Goal: Information Seeking & Learning: Find specific fact

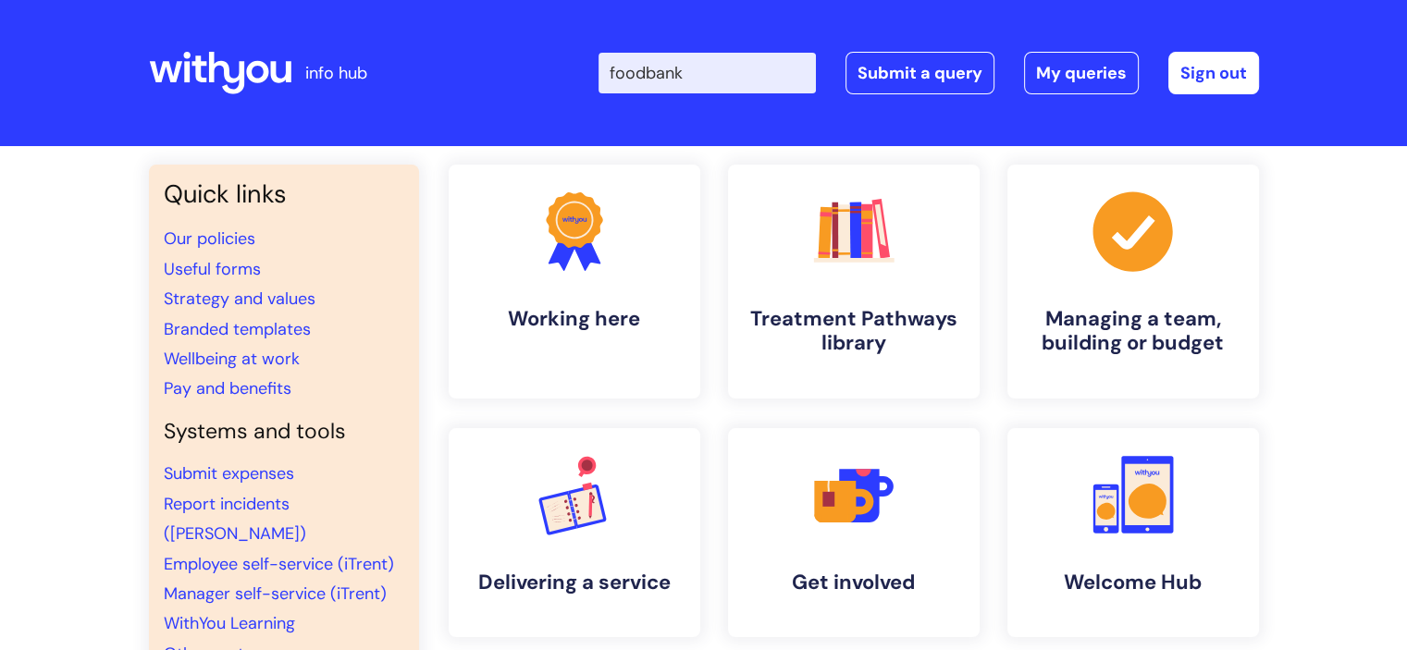
drag, startPoint x: 705, startPoint y: 72, endPoint x: 451, endPoint y: 62, distance: 253.7
click at [451, 62] on div "Enter your search term here... foodbank Search Submit a query My queries Welcom…" at bounding box center [842, 73] width 834 height 109
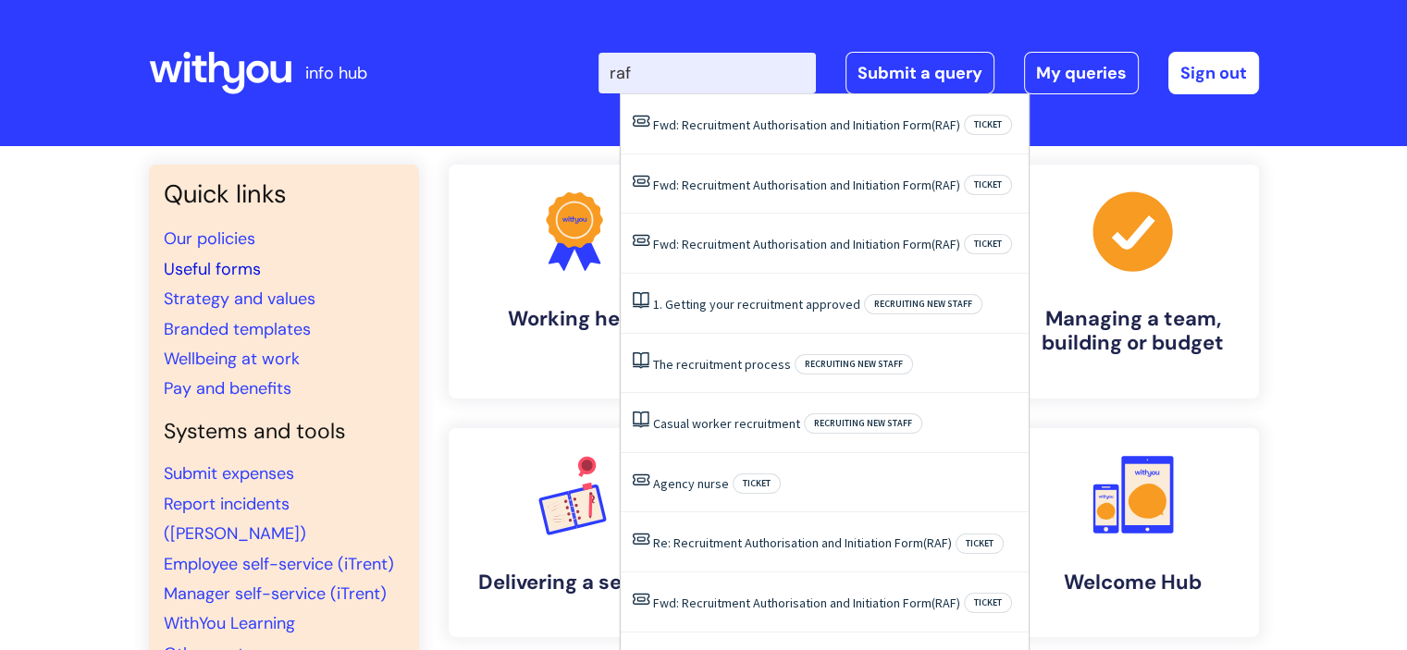
type input "raf"
click button "Search" at bounding box center [0, 0] width 0 height 0
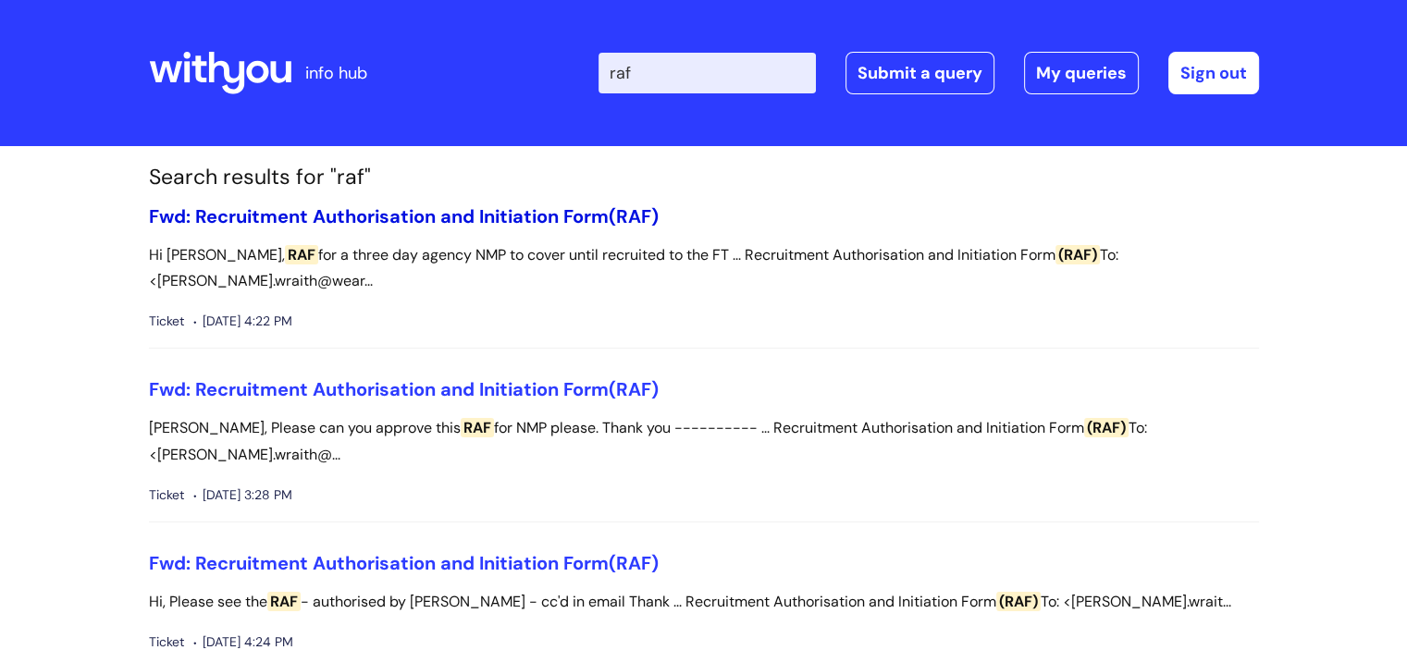
click at [433, 212] on link "Fwd: Recruitment Authorisation and Initiation Form (RAF)" at bounding box center [404, 216] width 510 height 24
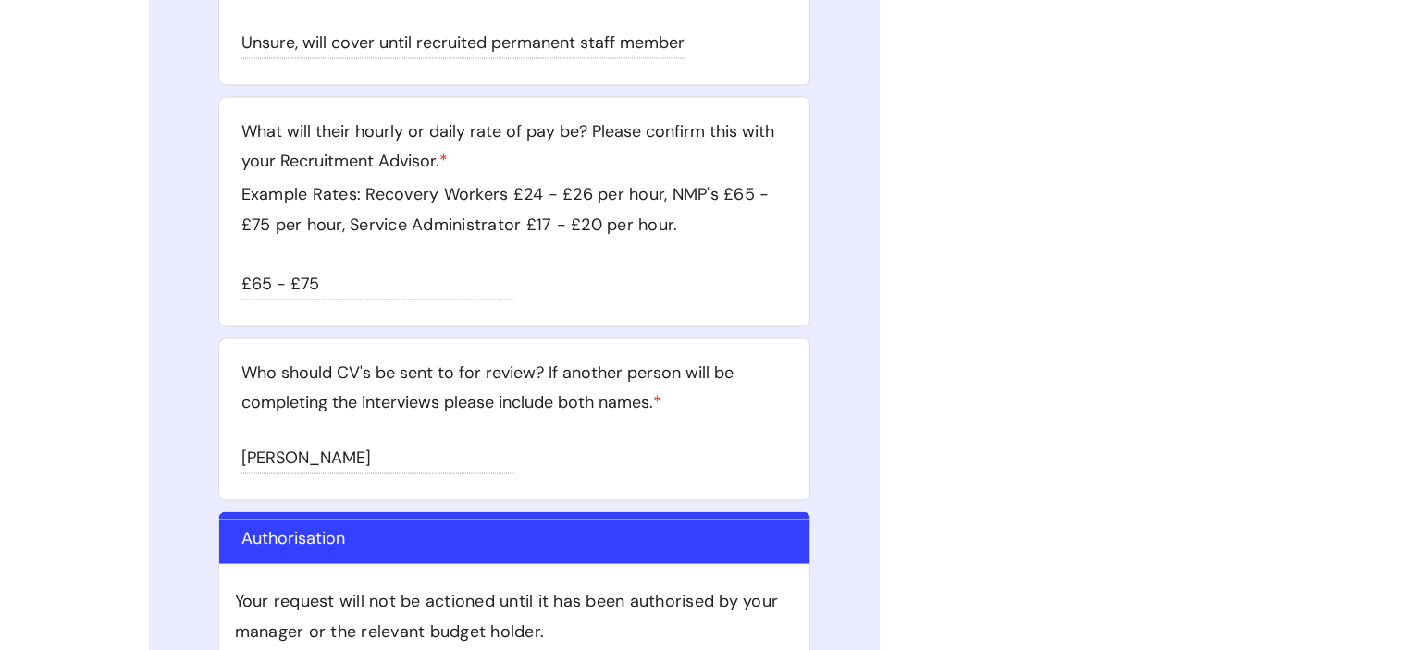
scroll to position [3701, 0]
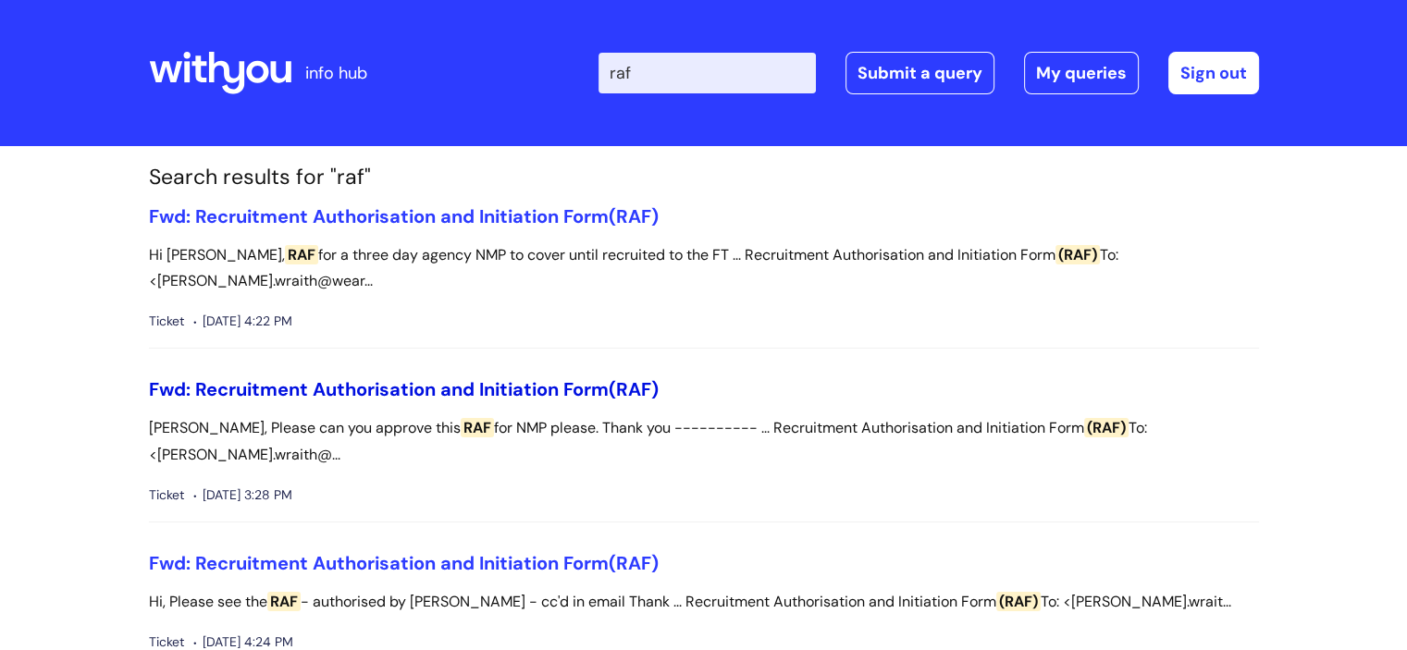
click at [523, 377] on link "Fwd: Recruitment Authorisation and Initiation Form (RAF)" at bounding box center [404, 389] width 510 height 24
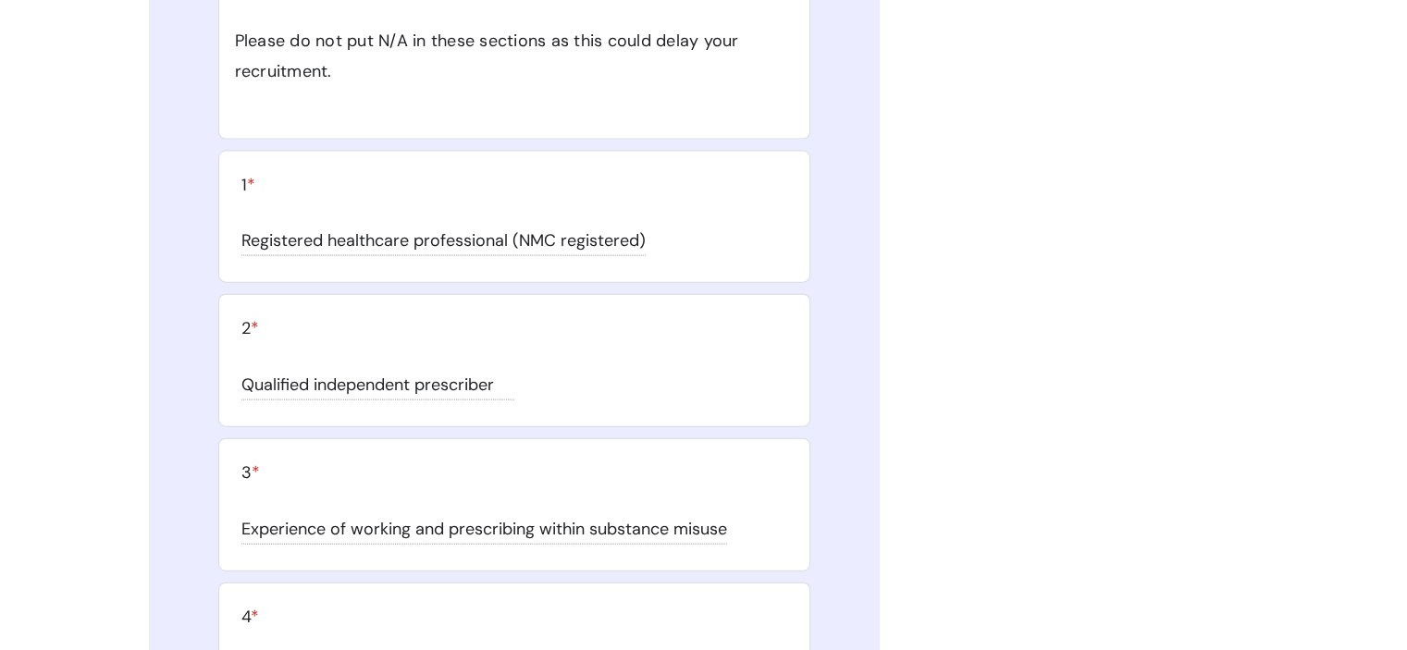
scroll to position [11209, 0]
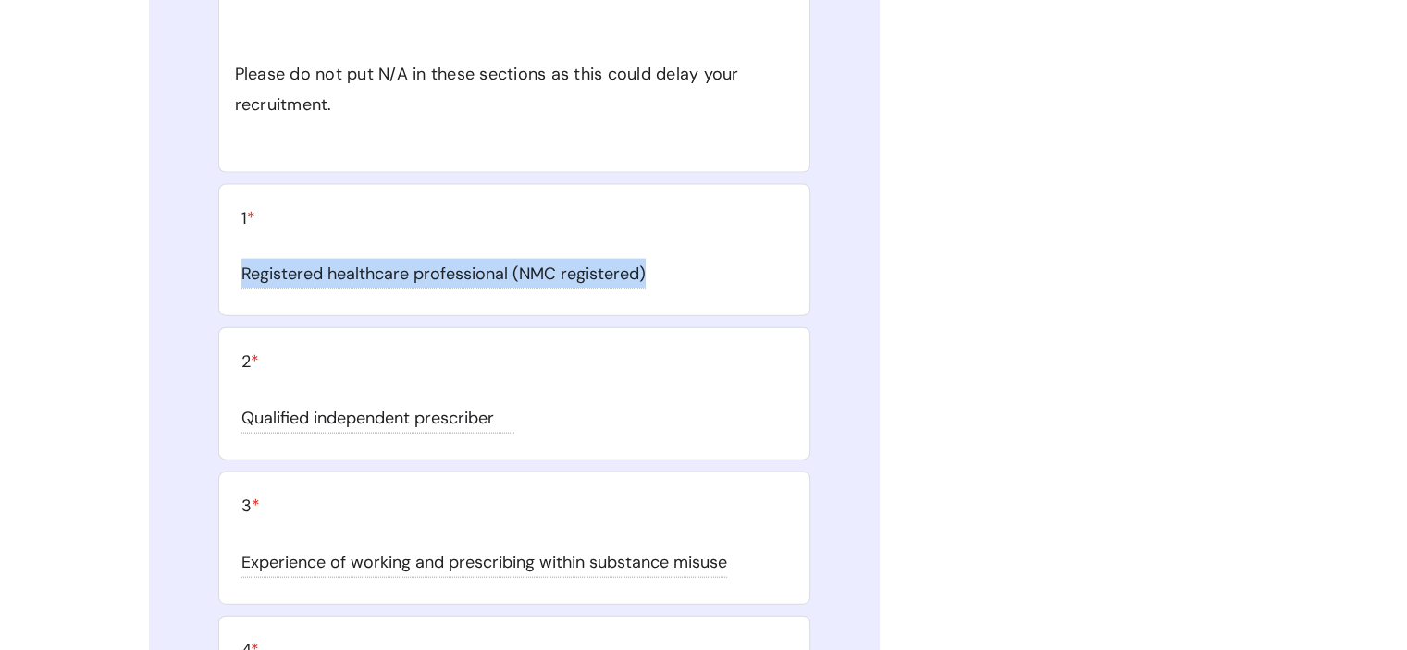
drag, startPoint x: 650, startPoint y: 251, endPoint x: 235, endPoint y: 262, distance: 415.5
click at [231, 262] on div "Registered healthcare professional (NMC registered)" at bounding box center [514, 272] width 568 height 49
copy div "Registered healthcare professional (NMC registered)"
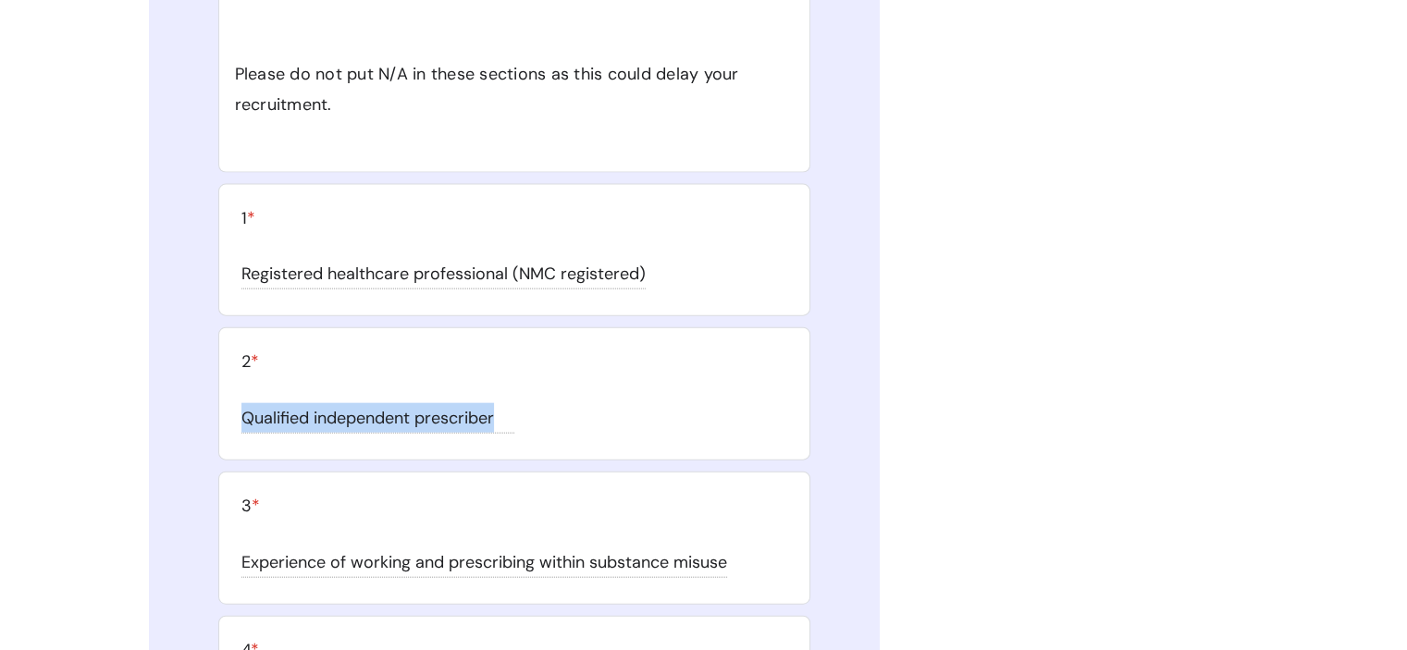
drag, startPoint x: 413, startPoint y: 402, endPoint x: 201, endPoint y: 410, distance: 212.0
copy div "Qualified independent prescriber"
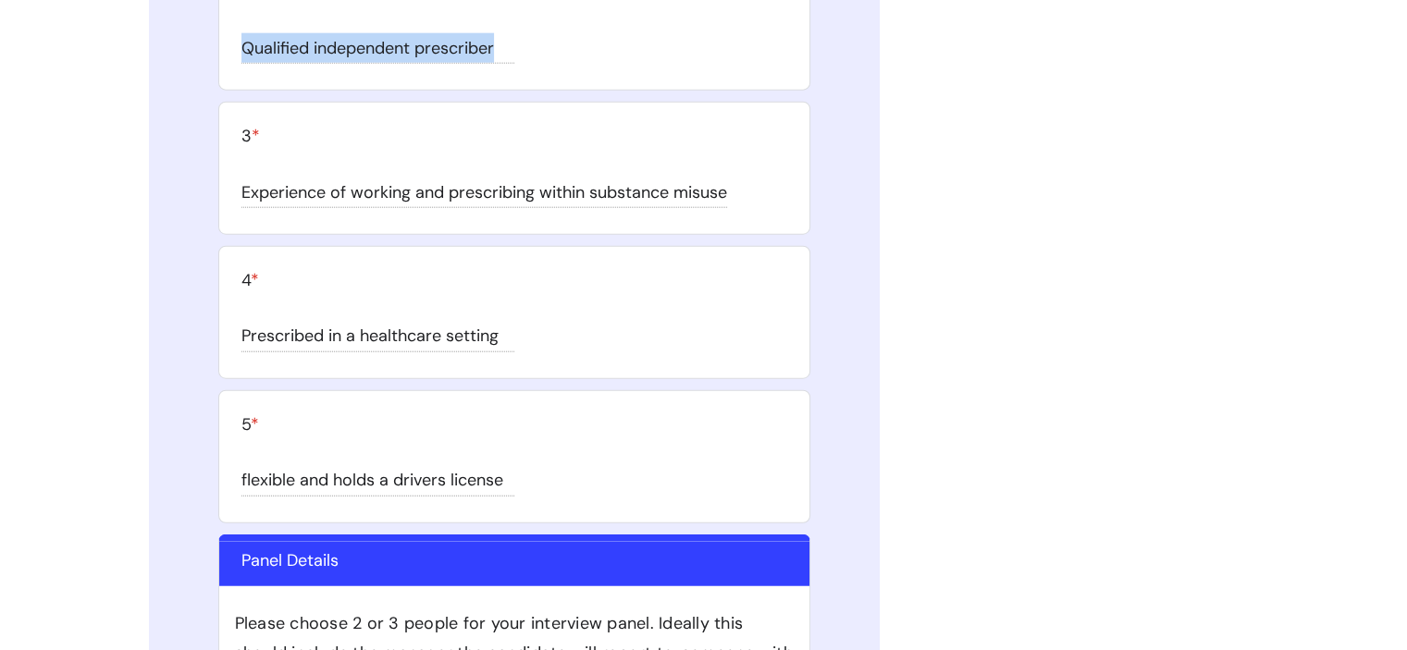
scroll to position [11486, 0]
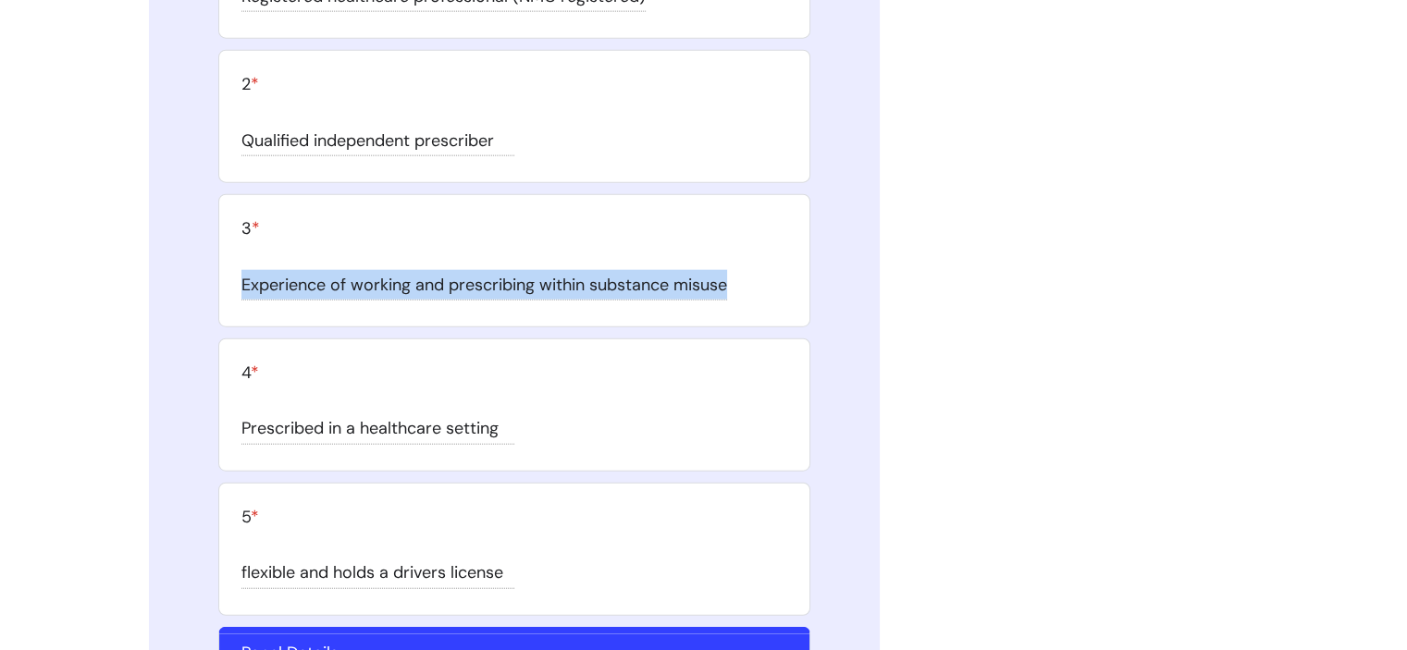
drag, startPoint x: 644, startPoint y: 272, endPoint x: 234, endPoint y: 279, distance: 409.9
click at [232, 280] on div "Experience of working and prescribing within substance misuse" at bounding box center [514, 283] width 568 height 49
copy div "Experience of working and prescribing within substance misuse"
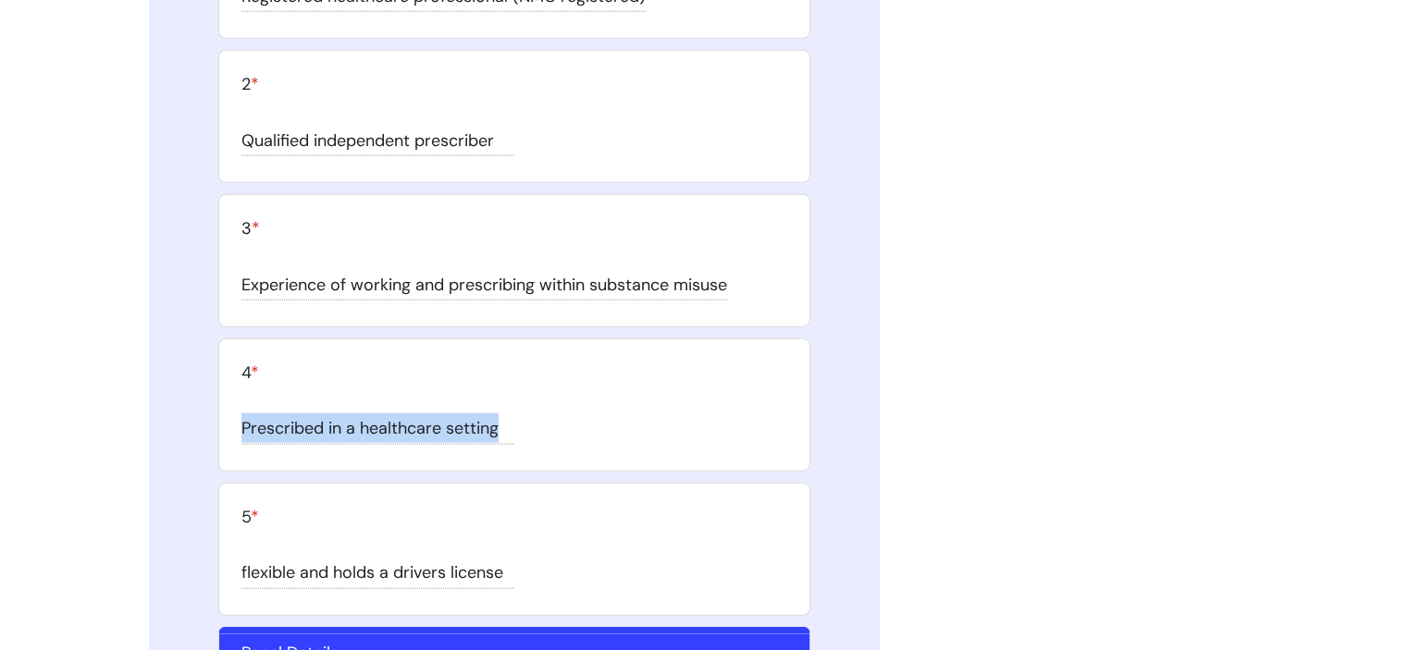
drag, startPoint x: 508, startPoint y: 414, endPoint x: 183, endPoint y: 388, distance: 325.8
copy div "Prescribed in a healthcare setting"
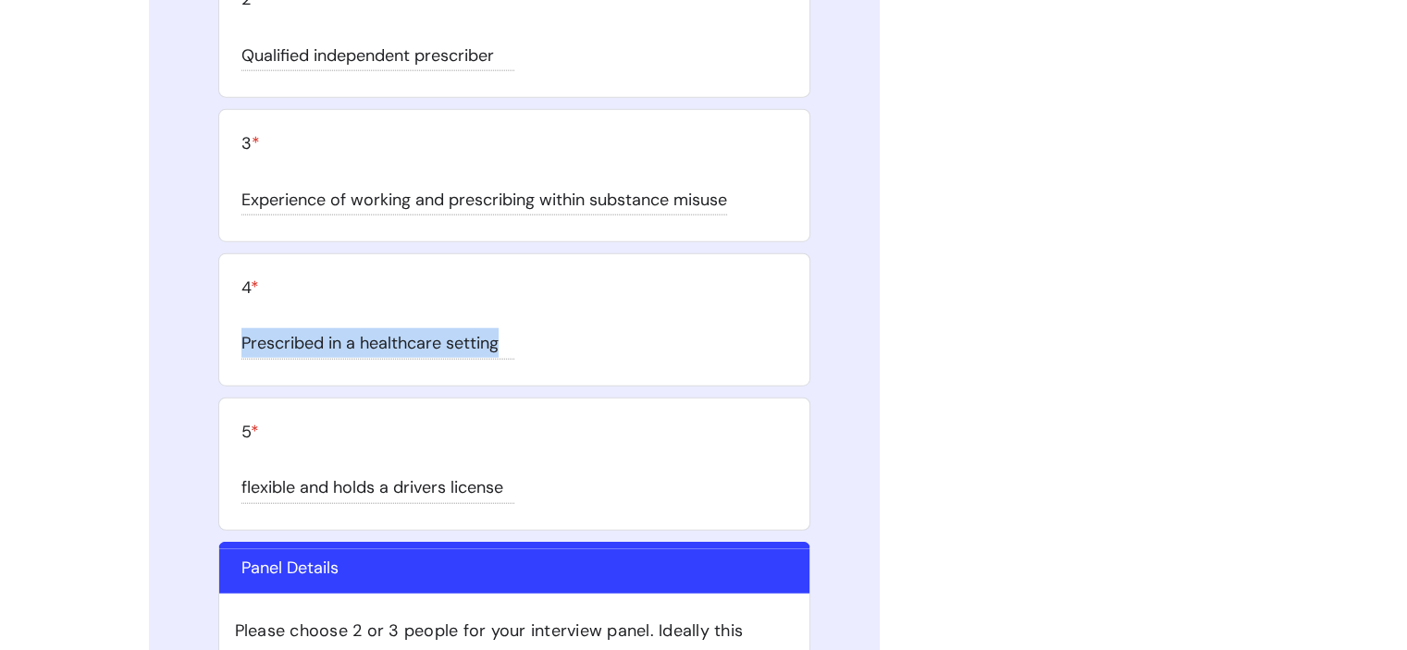
scroll to position [11672, 0]
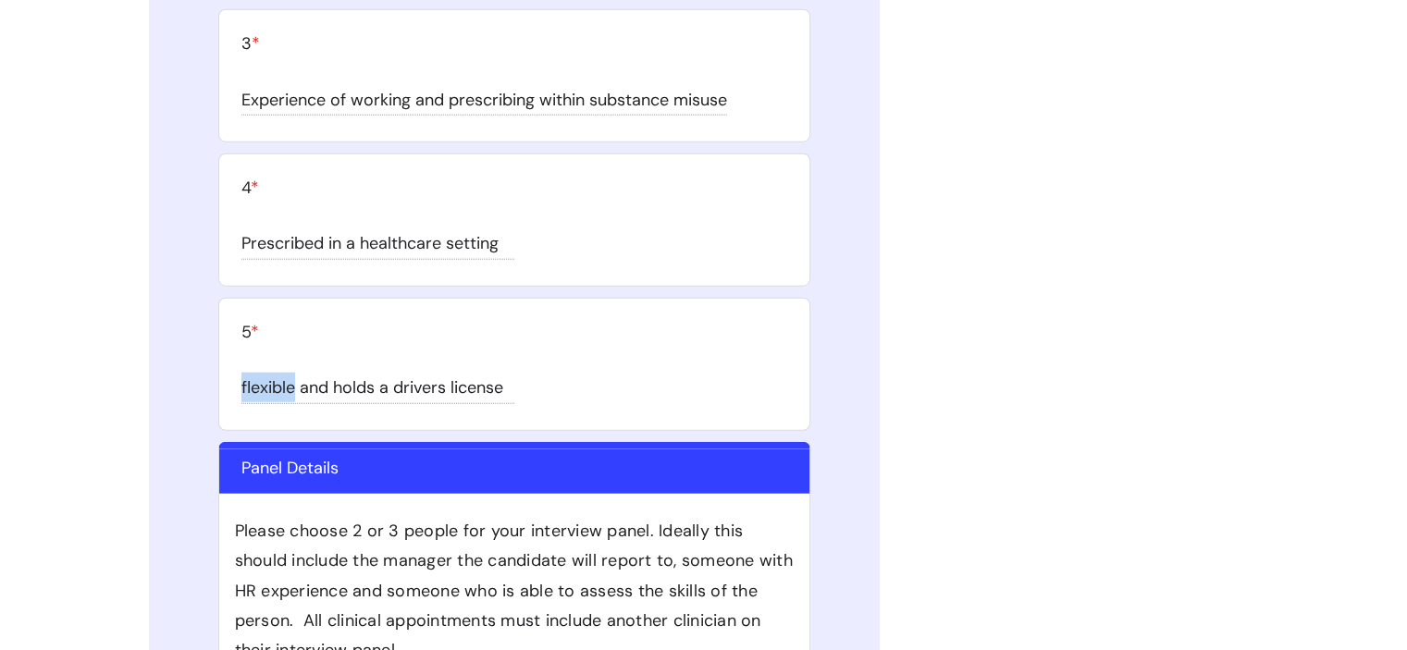
drag, startPoint x: 296, startPoint y: 376, endPoint x: 226, endPoint y: 363, distance: 71.5
copy div "flexible"
click at [340, 373] on div "flexible and holds a drivers license" at bounding box center [377, 388] width 273 height 31
drag, startPoint x: 333, startPoint y: 371, endPoint x: 501, endPoint y: 385, distance: 168.9
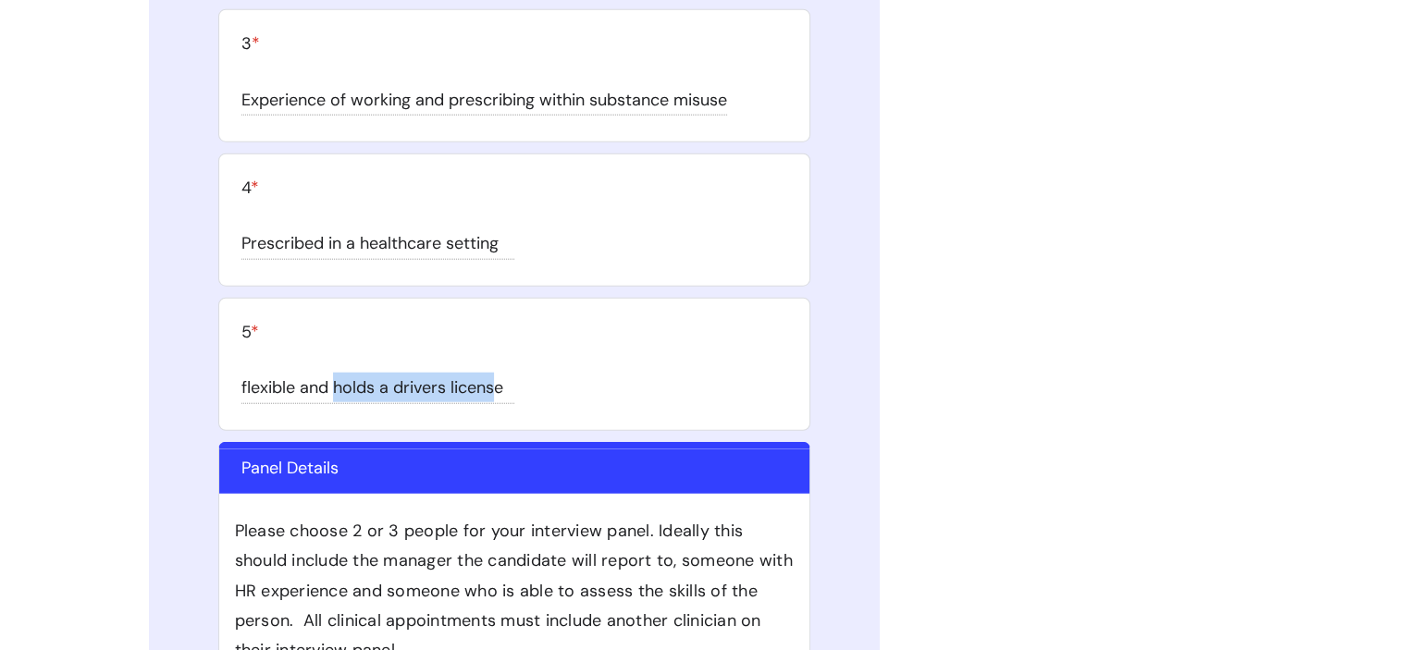
click at [499, 387] on div "flexible and holds a drivers license" at bounding box center [377, 388] width 273 height 31
click at [545, 389] on div "flexible and holds a drivers license" at bounding box center [514, 386] width 546 height 49
drag, startPoint x: 488, startPoint y: 369, endPoint x: 340, endPoint y: 372, distance: 148.0
click at [333, 377] on div "flexible and holds a drivers license" at bounding box center [514, 386] width 546 height 49
copy div "holds a drivers license"
